Goal: Transaction & Acquisition: Purchase product/service

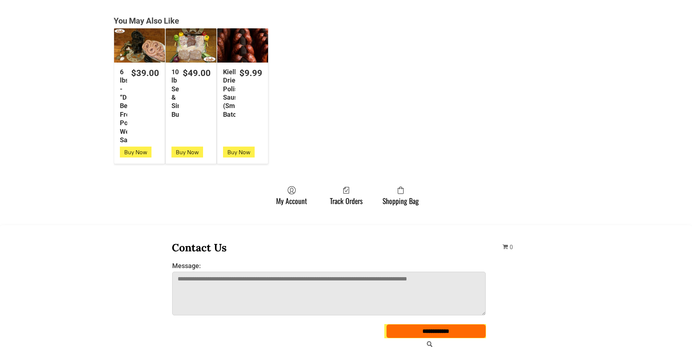
scroll to position [1853, 0]
click at [386, 190] on span at bounding box center [401, 190] width 36 height 9
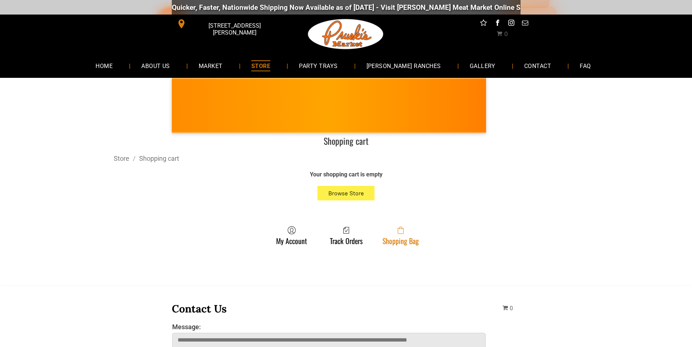
click at [384, 229] on span at bounding box center [401, 230] width 36 height 9
click at [409, 231] on span at bounding box center [401, 230] width 36 height 9
click at [383, 243] on link "Shopping Bag" at bounding box center [401, 235] width 44 height 19
